Goal: Find specific page/section: Find specific page/section

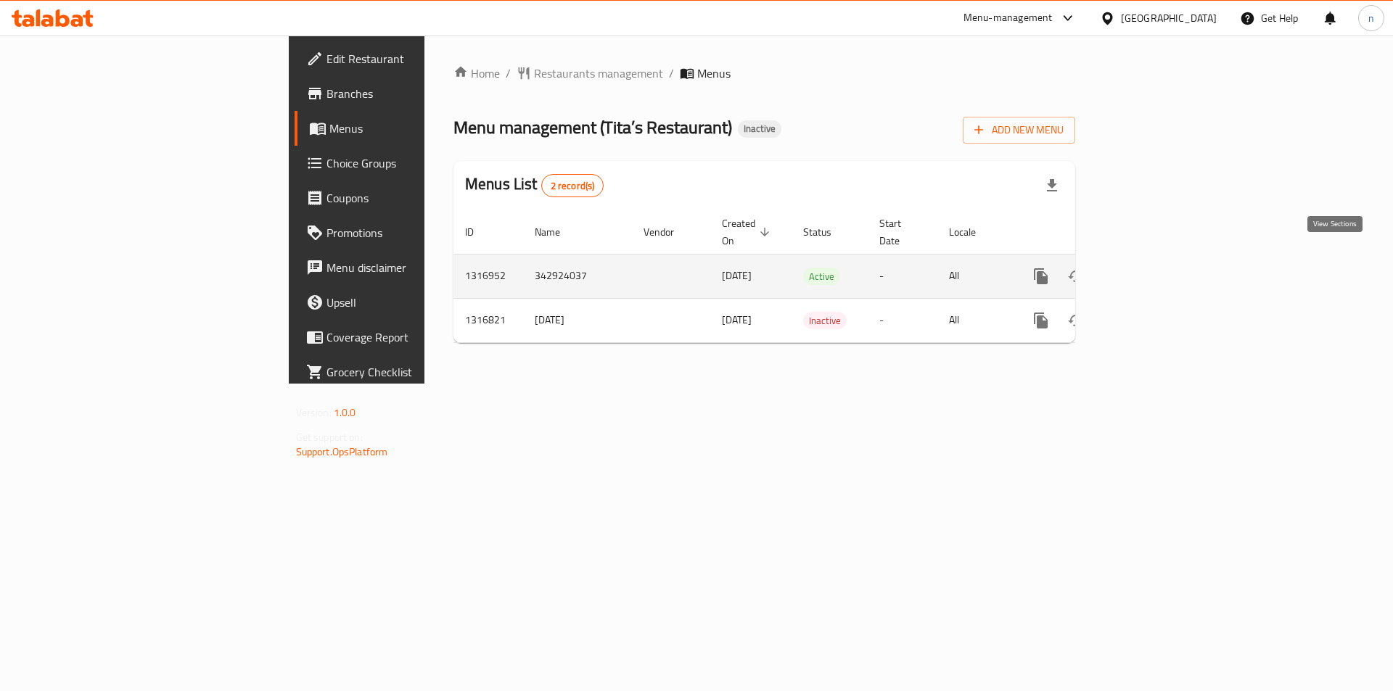
click at [1163, 260] on link "enhanced table" at bounding box center [1145, 276] width 35 height 35
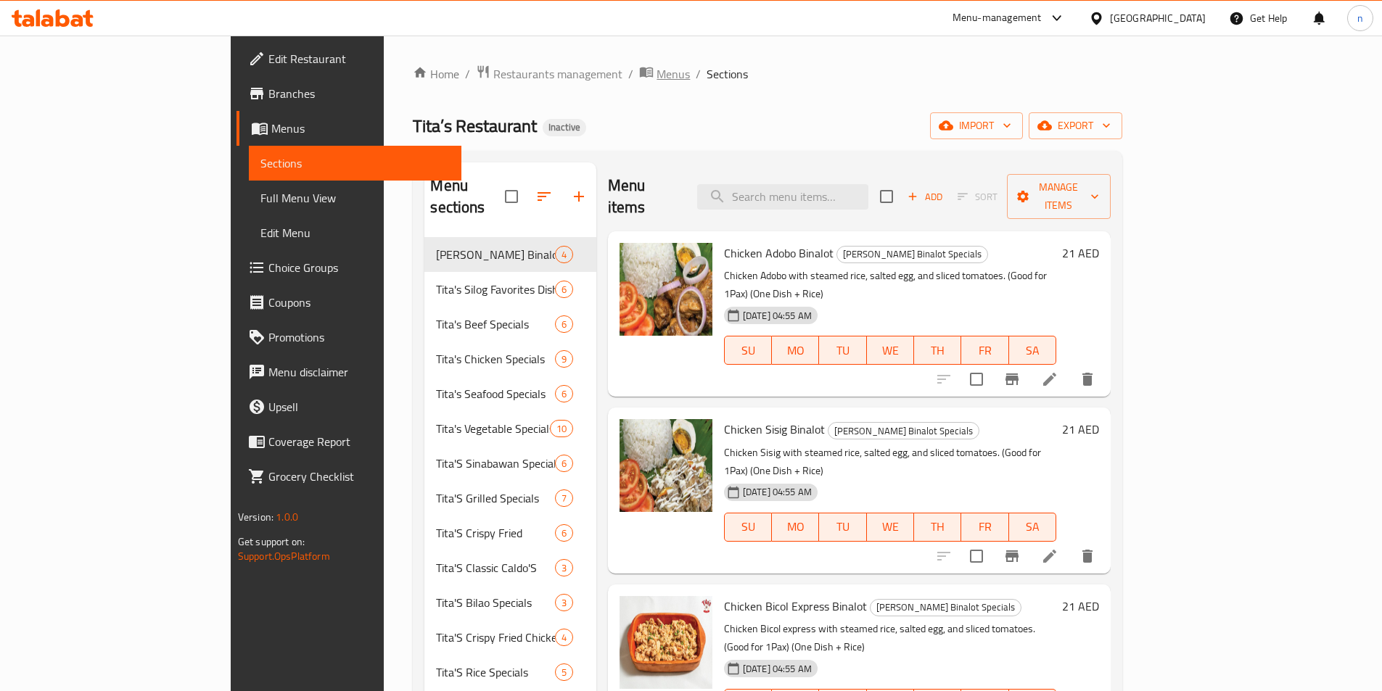
click at [657, 75] on span "Menus" at bounding box center [673, 73] width 33 height 17
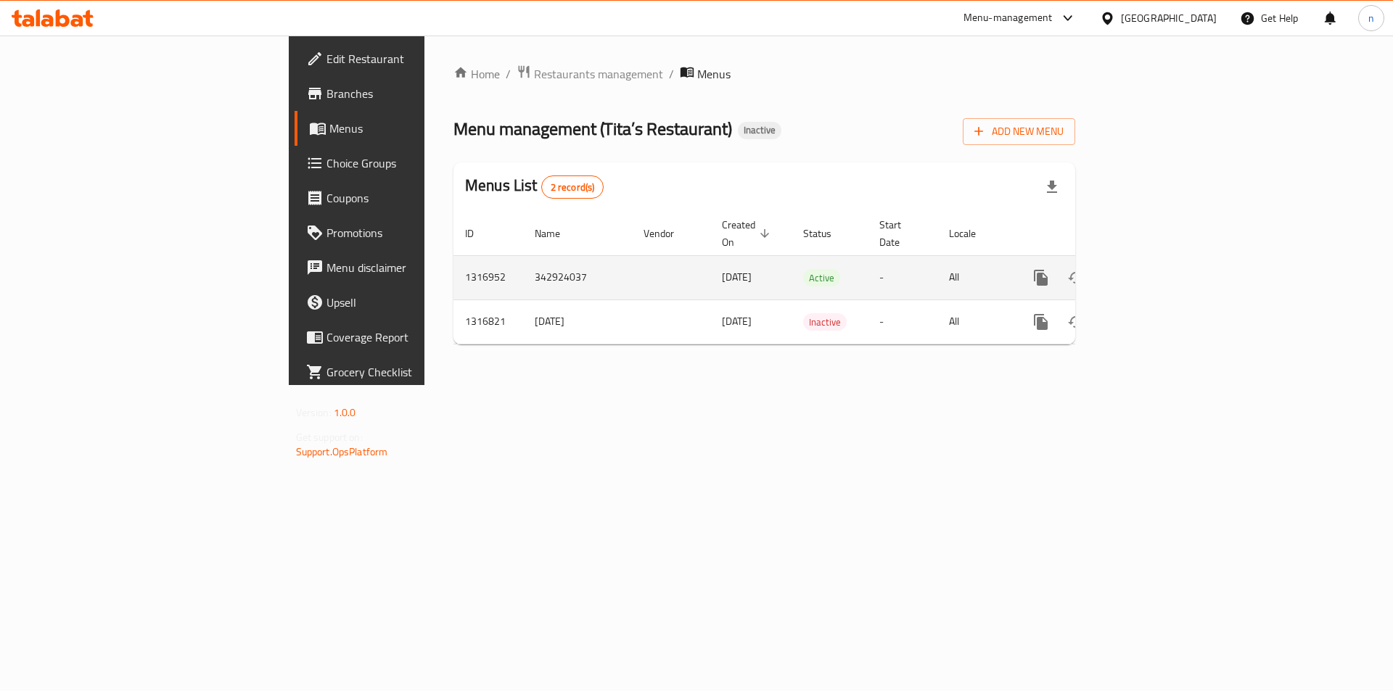
click at [1175, 280] on td "enhanced table" at bounding box center [1093, 277] width 163 height 44
click at [1154, 270] on icon "enhanced table" at bounding box center [1145, 277] width 17 height 17
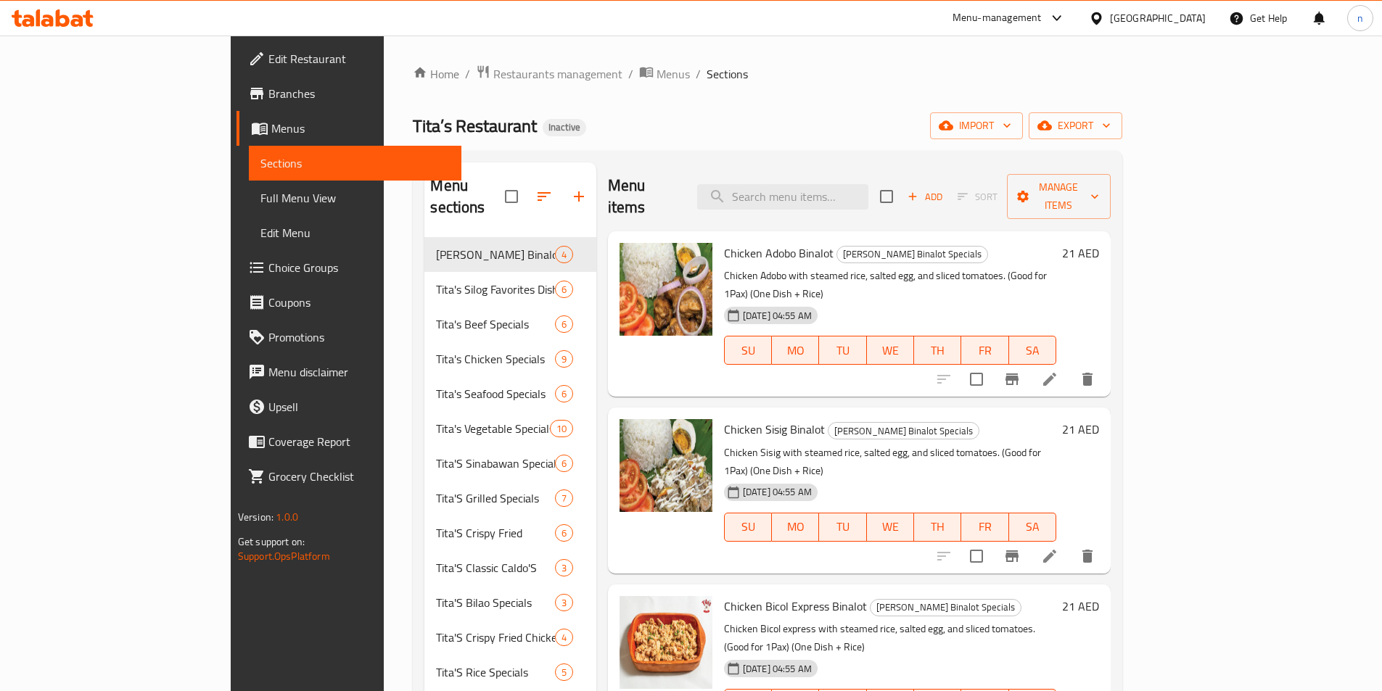
click at [260, 199] on span "Full Menu View" at bounding box center [354, 197] width 189 height 17
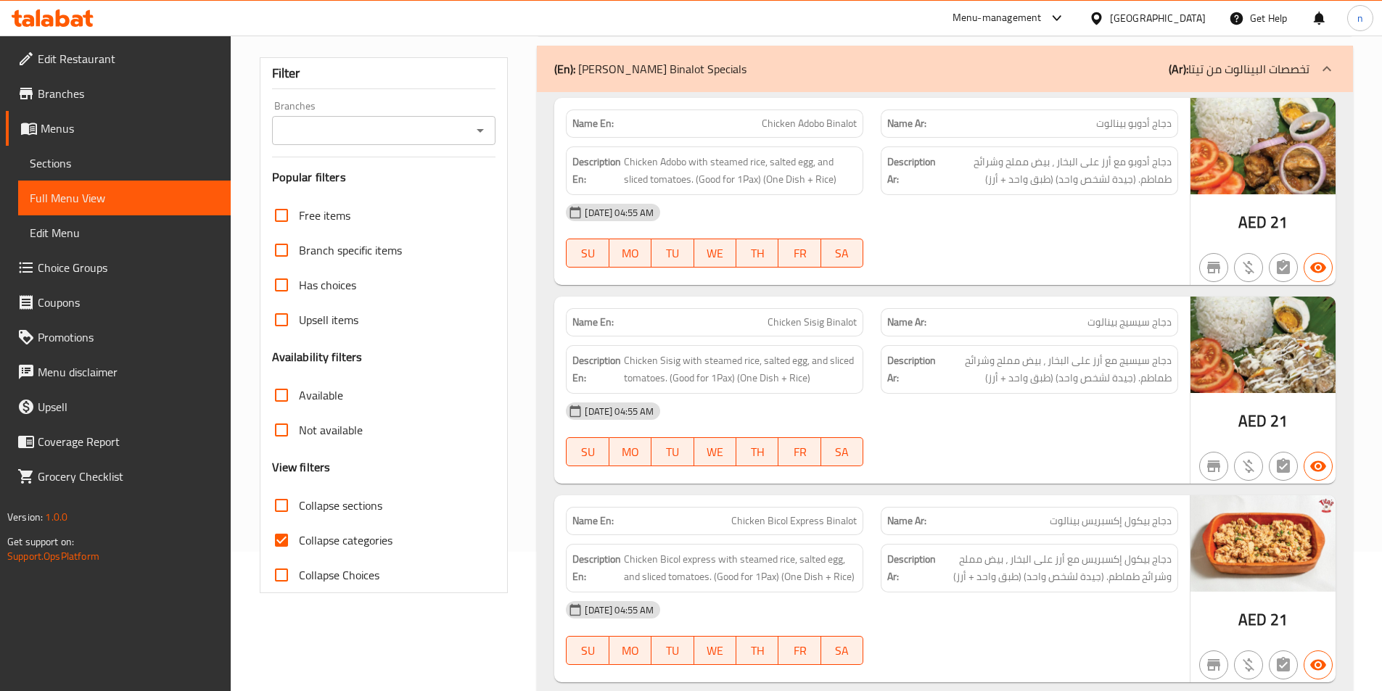
scroll to position [145, 0]
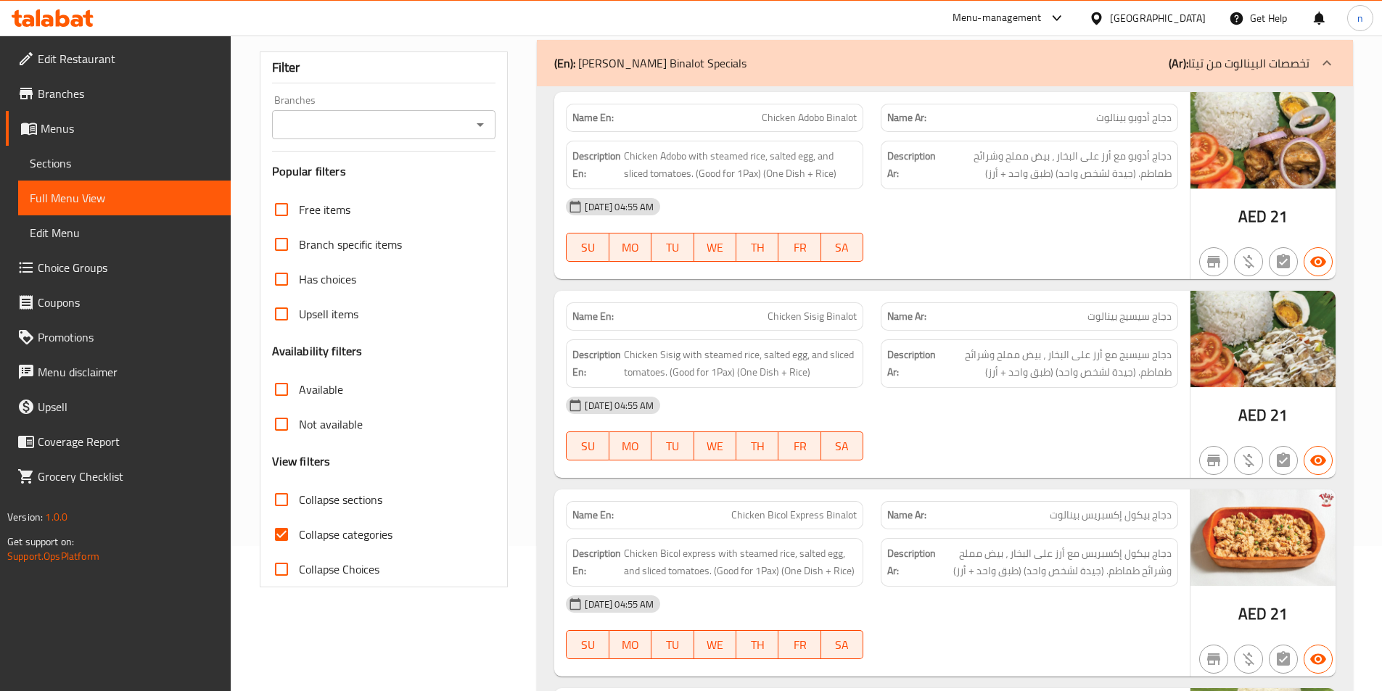
click at [287, 536] on input "Collapse categories" at bounding box center [281, 534] width 35 height 35
checkbox input "false"
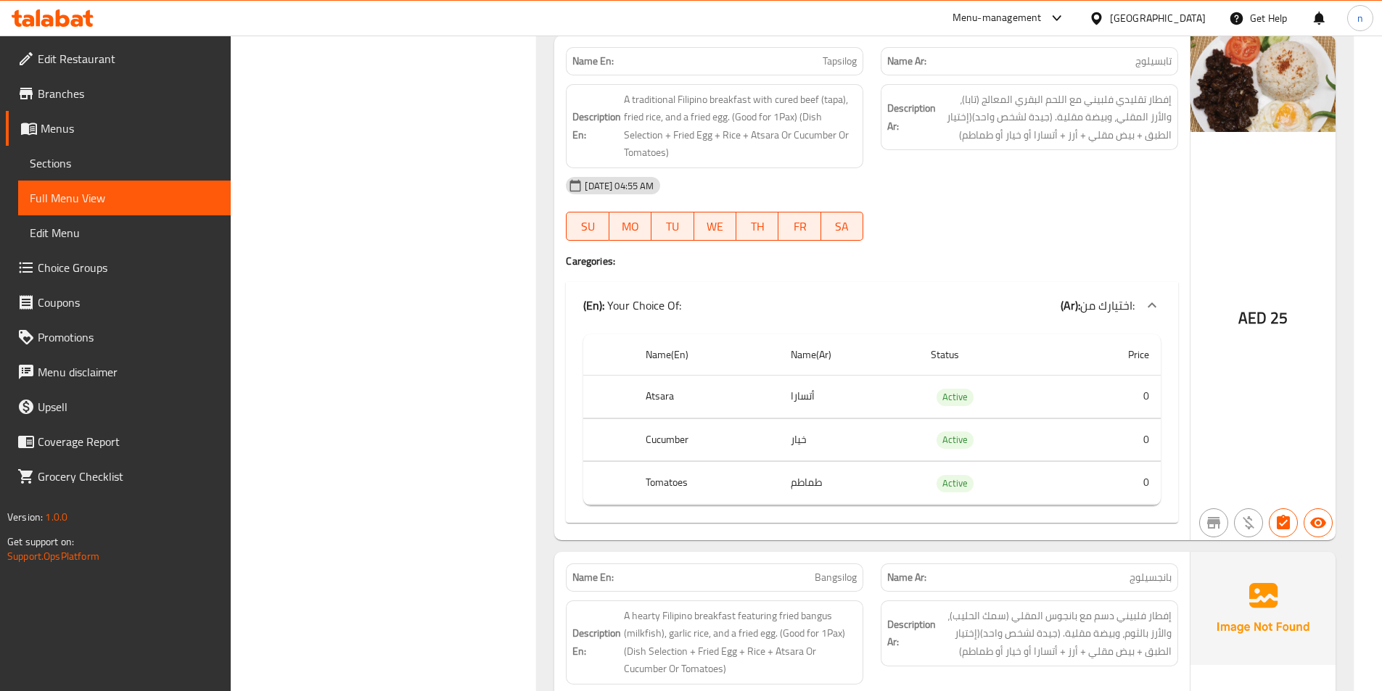
scroll to position [871, 0]
